Goal: Task Accomplishment & Management: Use online tool/utility

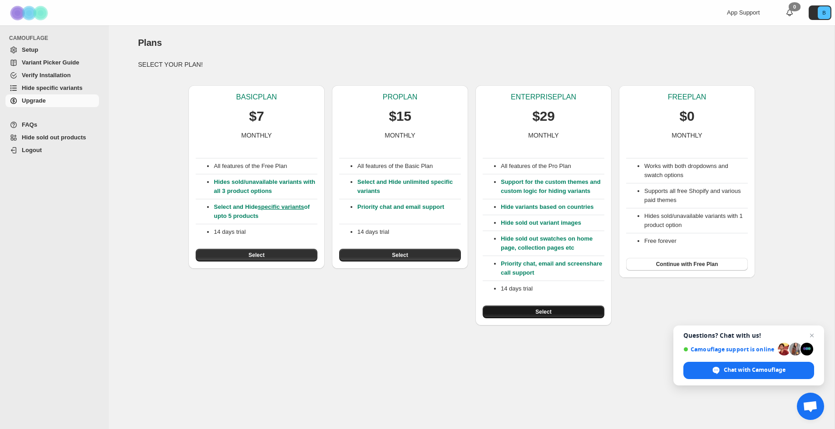
click at [544, 312] on span "Select" at bounding box center [543, 311] width 16 height 7
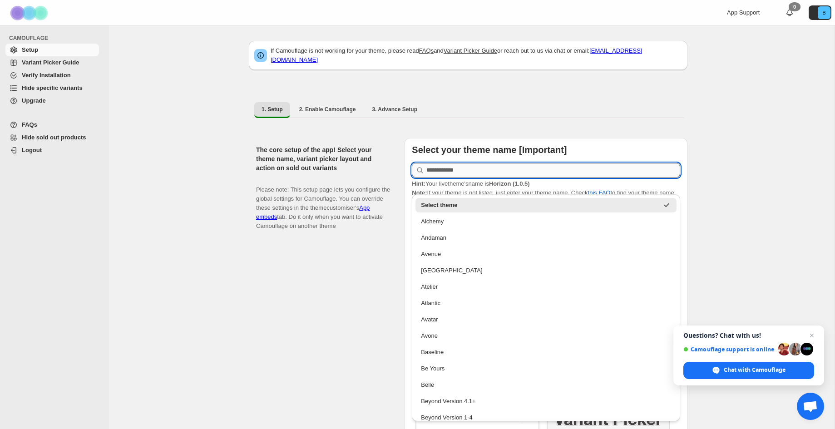
click at [461, 163] on input "text" at bounding box center [553, 170] width 254 height 15
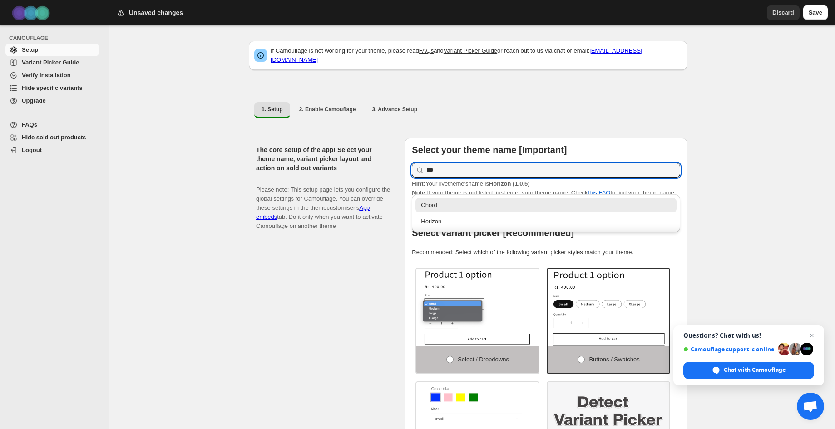
type input "***"
click at [559, 131] on div "The core setup of the app! Select your theme name, variant picker layout and ac…" at bounding box center [468, 323] width 438 height 384
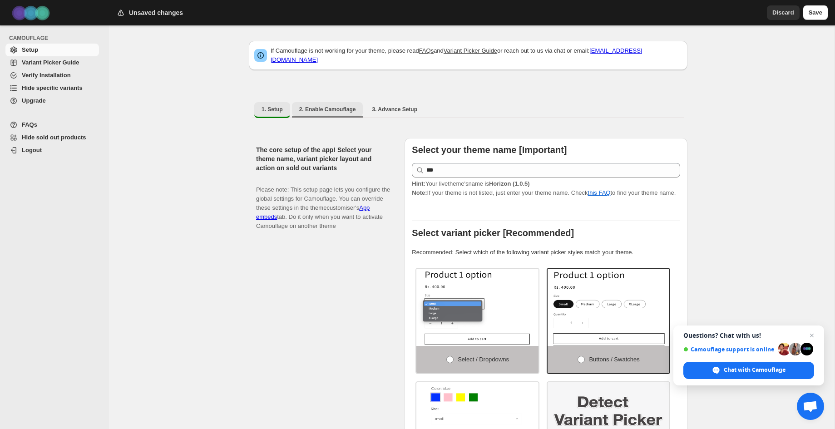
click at [330, 106] on span "2. Enable Camouflage" at bounding box center [327, 109] width 57 height 7
select select "**********"
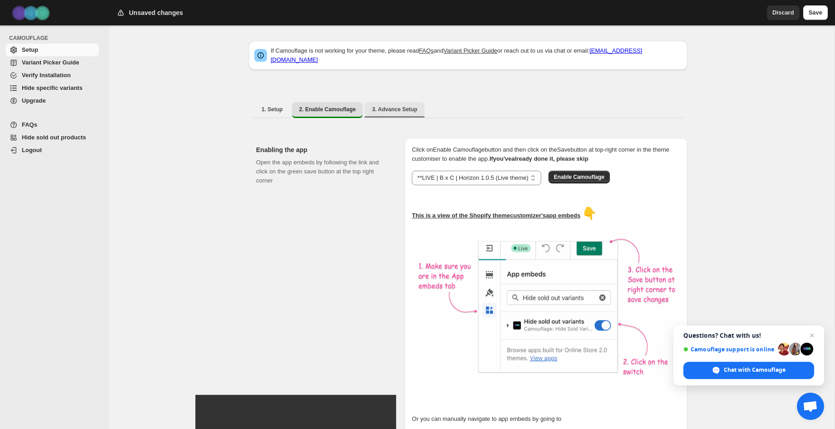
click at [383, 106] on span "3. Advance Setup" at bounding box center [394, 109] width 45 height 7
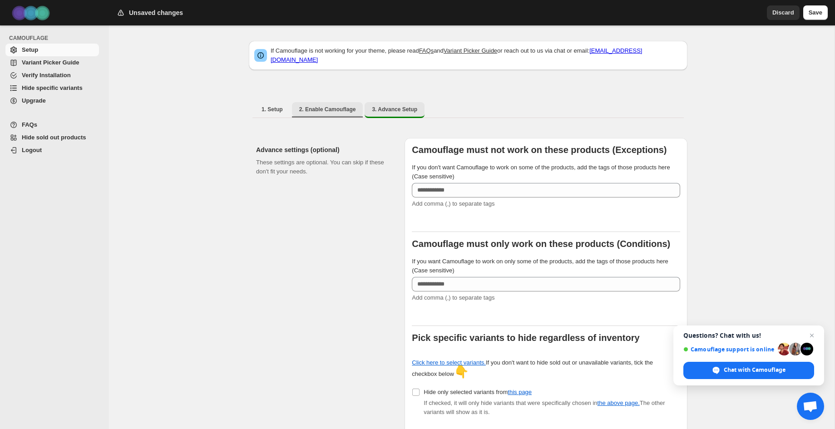
click at [319, 106] on span "2. Enable Camouflage" at bounding box center [327, 109] width 57 height 7
select select "**********"
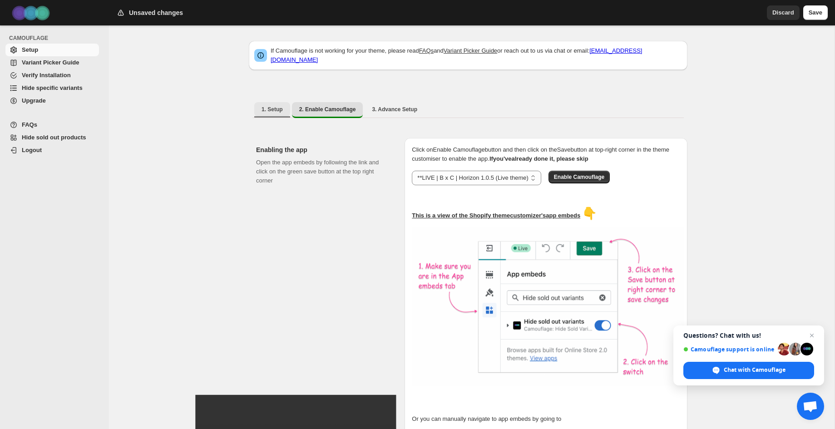
click at [276, 106] on span "1. Setup" at bounding box center [271, 109] width 21 height 7
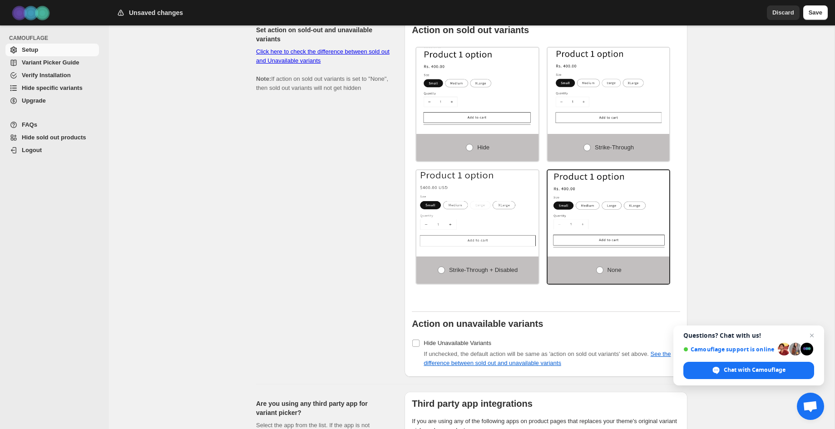
scroll to position [541, 0]
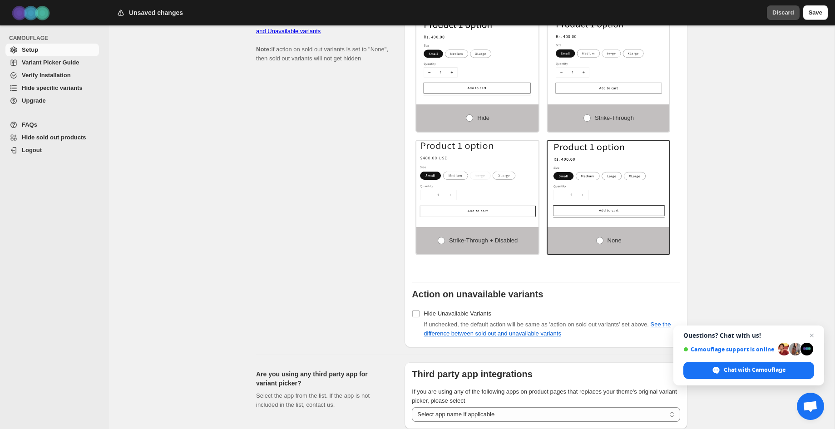
click at [790, 14] on span "Discard" at bounding box center [783, 12] width 22 height 9
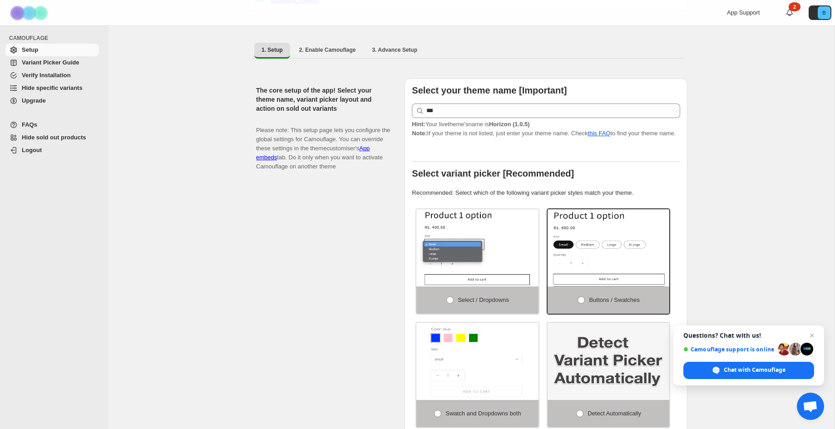
scroll to position [0, 0]
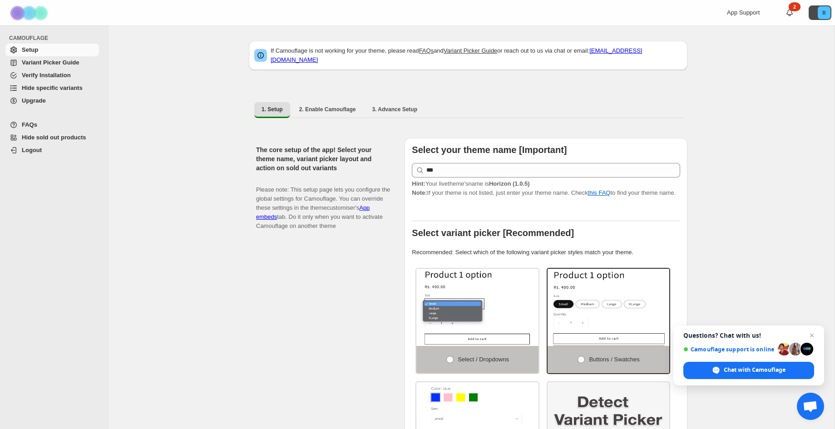
click at [822, 15] on text "B" at bounding box center [823, 12] width 3 height 5
click at [18, 16] on img at bounding box center [29, 12] width 45 height 25
click at [49, 88] on span "Hide specific variants" at bounding box center [52, 87] width 61 height 7
